Goal: Information Seeking & Learning: Learn about a topic

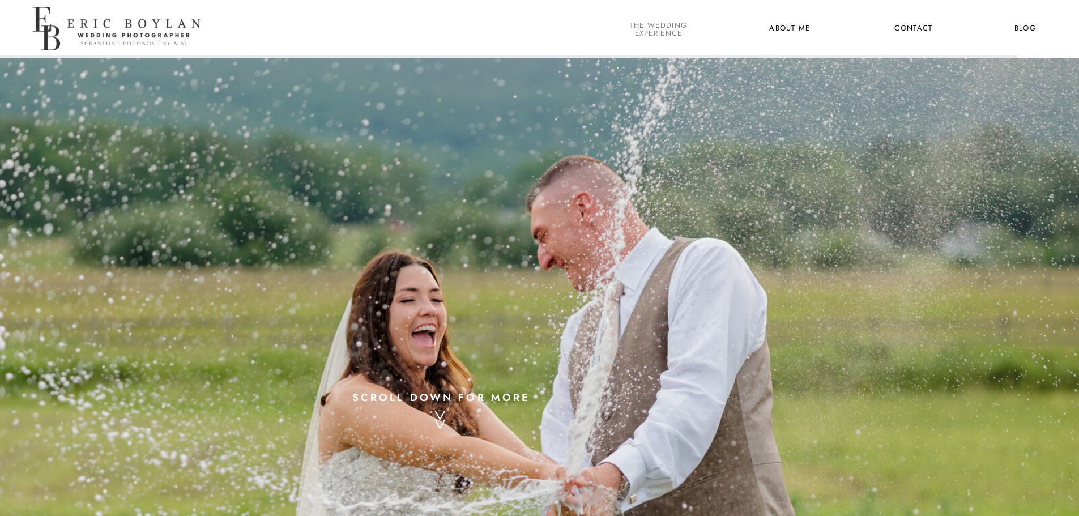
click at [660, 28] on nav "the wedding experience" at bounding box center [659, 29] width 62 height 15
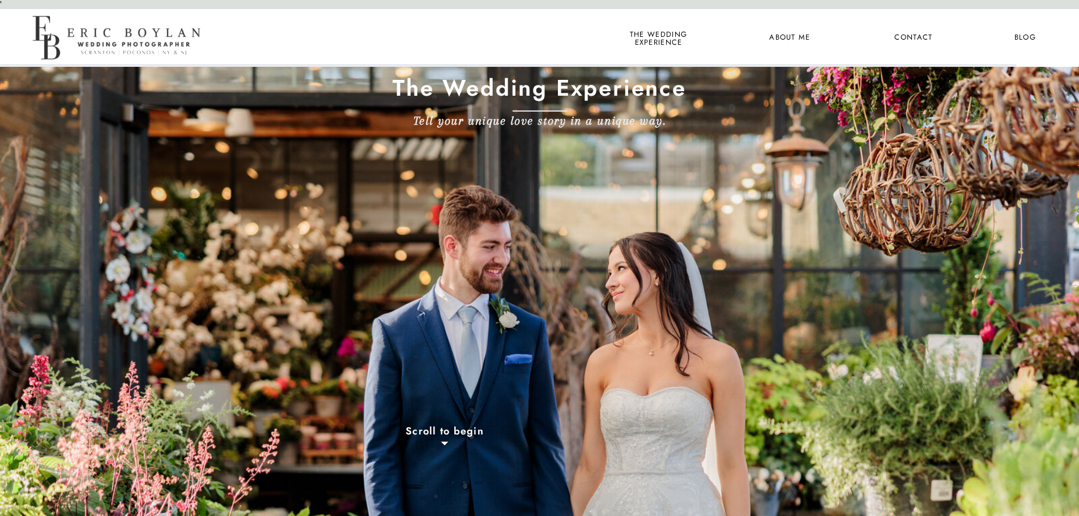
click at [800, 33] on nav "About Me" at bounding box center [789, 38] width 55 height 15
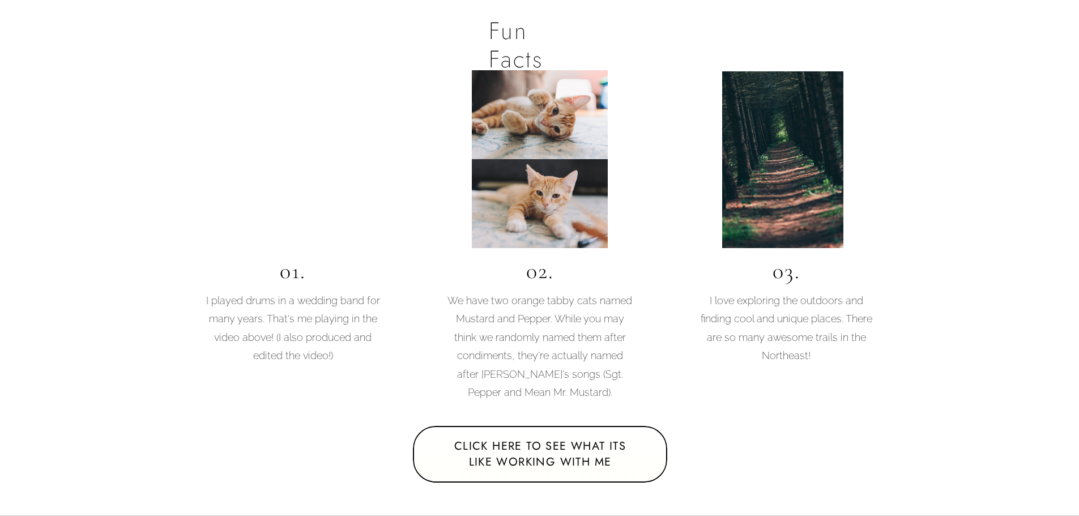
scroll to position [2095, 0]
